Goal: Find specific page/section: Find specific page/section

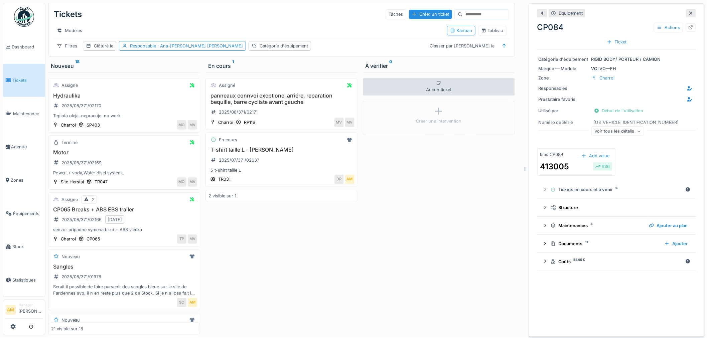
scroll to position [394, 0]
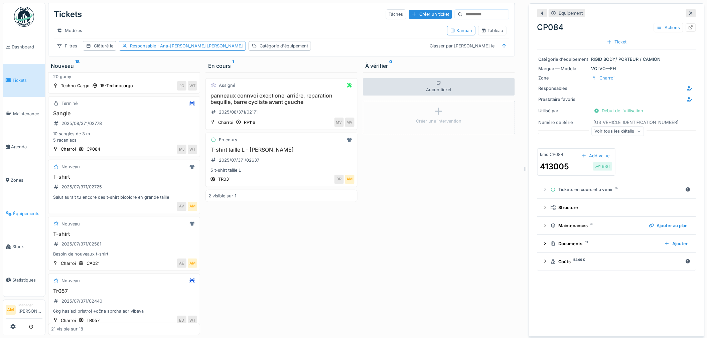
click at [21, 205] on link "Équipements" at bounding box center [24, 213] width 42 height 33
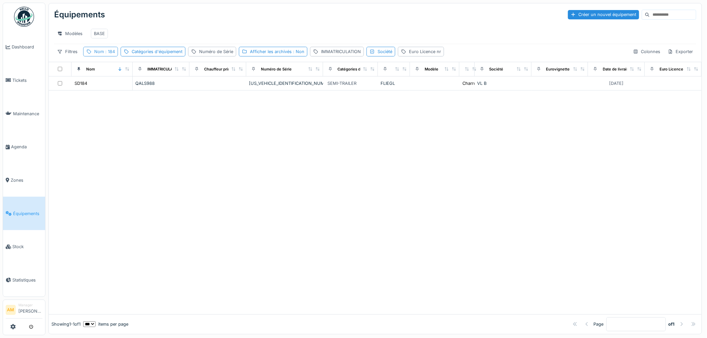
click at [109, 54] on span ": 184" at bounding box center [109, 51] width 11 height 5
drag, startPoint x: 105, startPoint y: 93, endPoint x: 87, endPoint y: 91, distance: 17.8
click at [87, 91] on input "***" at bounding box center [119, 89] width 66 height 14
click at [372, 55] on div "Société" at bounding box center [373, 51] width 15 height 6
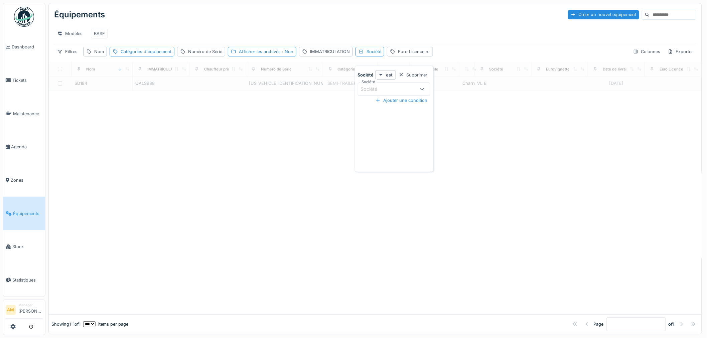
click at [369, 89] on div "Société" at bounding box center [374, 88] width 26 height 7
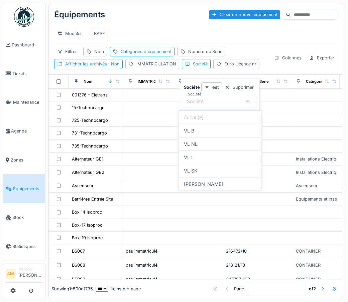
click at [194, 102] on div "Société" at bounding box center [200, 101] width 26 height 7
click at [152, 67] on div "IMMATRICULATION" at bounding box center [156, 64] width 40 height 6
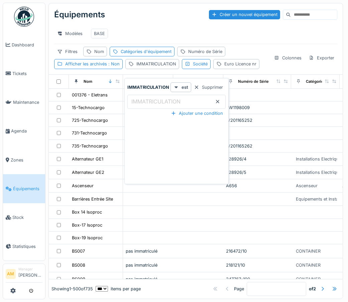
click at [162, 101] on label "IMMATRICULATION" at bounding box center [156, 102] width 52 height 8
click at [162, 101] on input "IMMATRICULATION" at bounding box center [176, 102] width 98 height 14
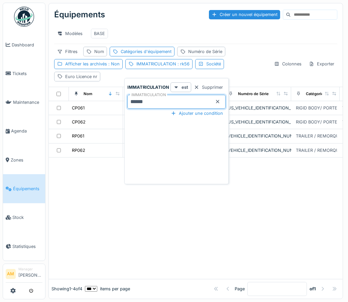
type input "******"
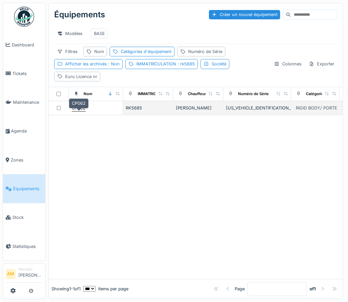
click at [81, 111] on div "CP062" at bounding box center [79, 108] width 14 height 6
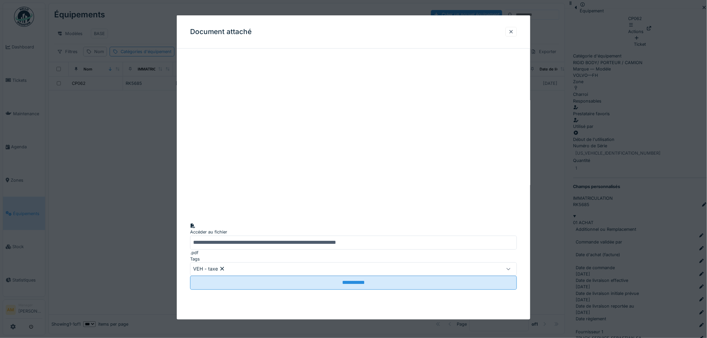
click at [517, 33] on div at bounding box center [510, 32] width 11 height 10
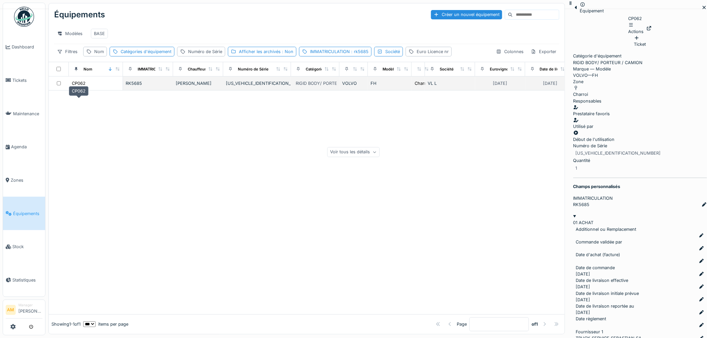
click at [82, 87] on div "CP062" at bounding box center [78, 83] width 14 height 7
click at [81, 86] on div "CP062" at bounding box center [79, 83] width 14 height 6
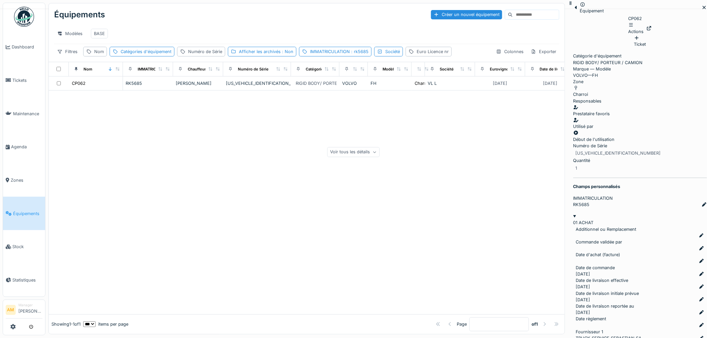
click at [374, 149] on div at bounding box center [307, 202] width 516 height 224
click at [651, 27] on div at bounding box center [648, 28] width 5 height 6
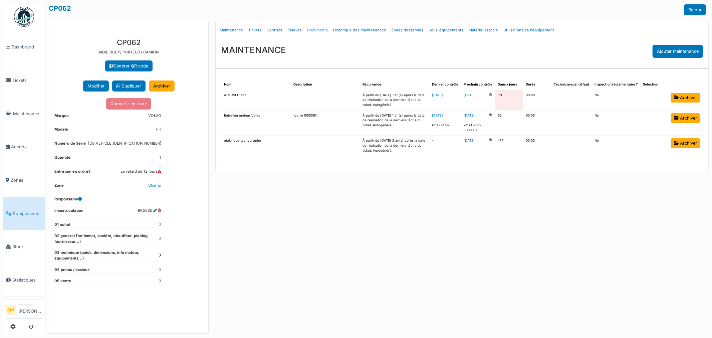
click at [319, 32] on link "Documents" at bounding box center [318, 30] width 26 height 16
select select "***"
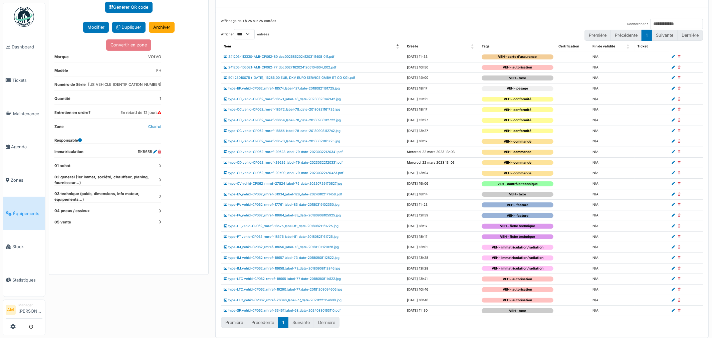
scroll to position [60, 0]
click at [160, 165] on icon at bounding box center [160, 166] width 2 height 4
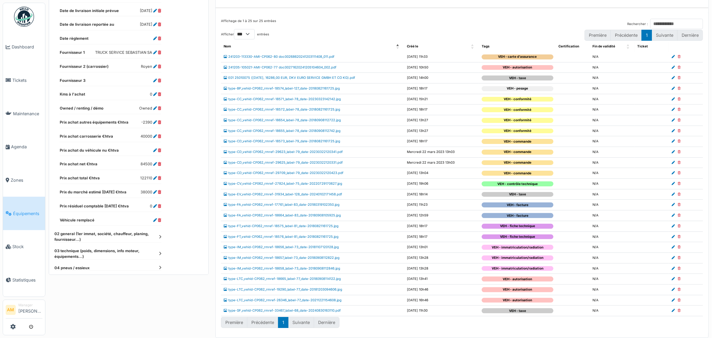
scroll to position [255, 0]
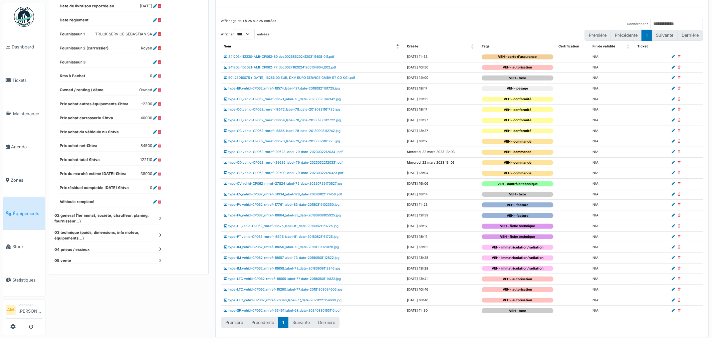
click at [160, 219] on dt "02 general (1er immat, société, chauffeur, planing, fournisseur...)" at bounding box center [107, 218] width 107 height 11
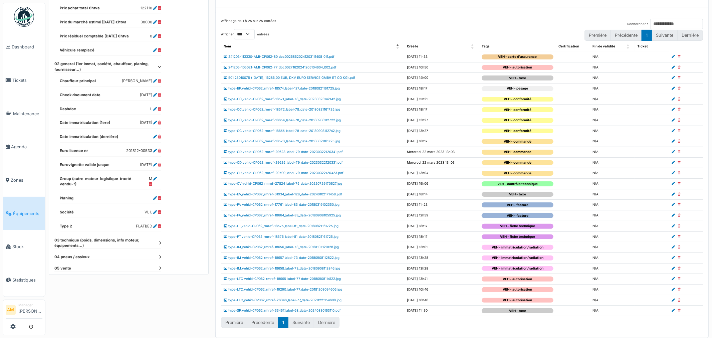
scroll to position [409, 0]
click at [160, 238] on icon at bounding box center [160, 240] width 2 height 4
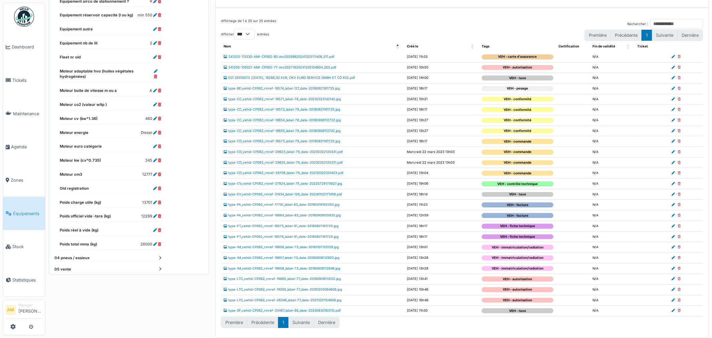
scroll to position [778, 0]
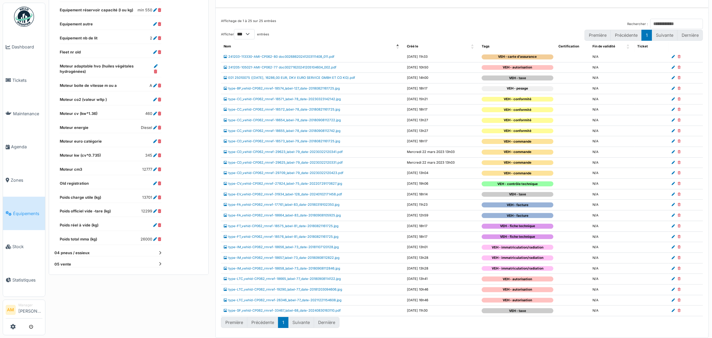
click at [160, 262] on icon at bounding box center [160, 264] width 2 height 4
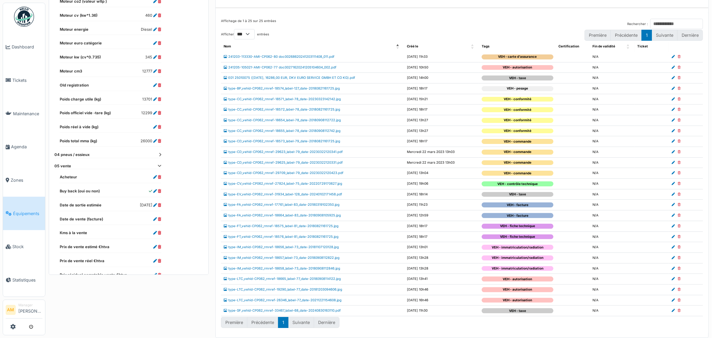
scroll to position [890, 0]
